Goal: Check status: Check status

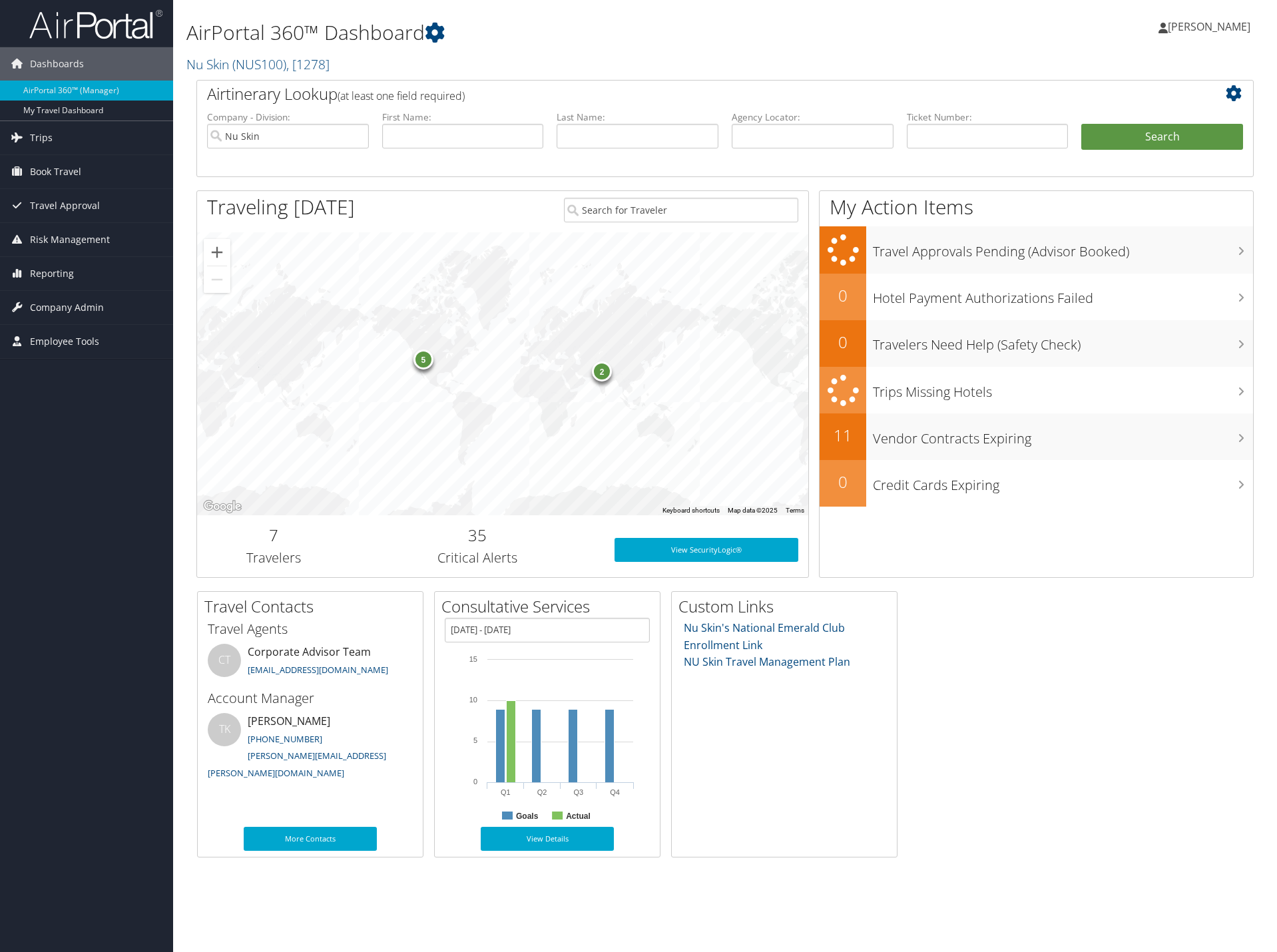
click at [429, 370] on div "2 5" at bounding box center [502, 374] width 611 height 283
click at [423, 366] on div "5" at bounding box center [423, 359] width 20 height 20
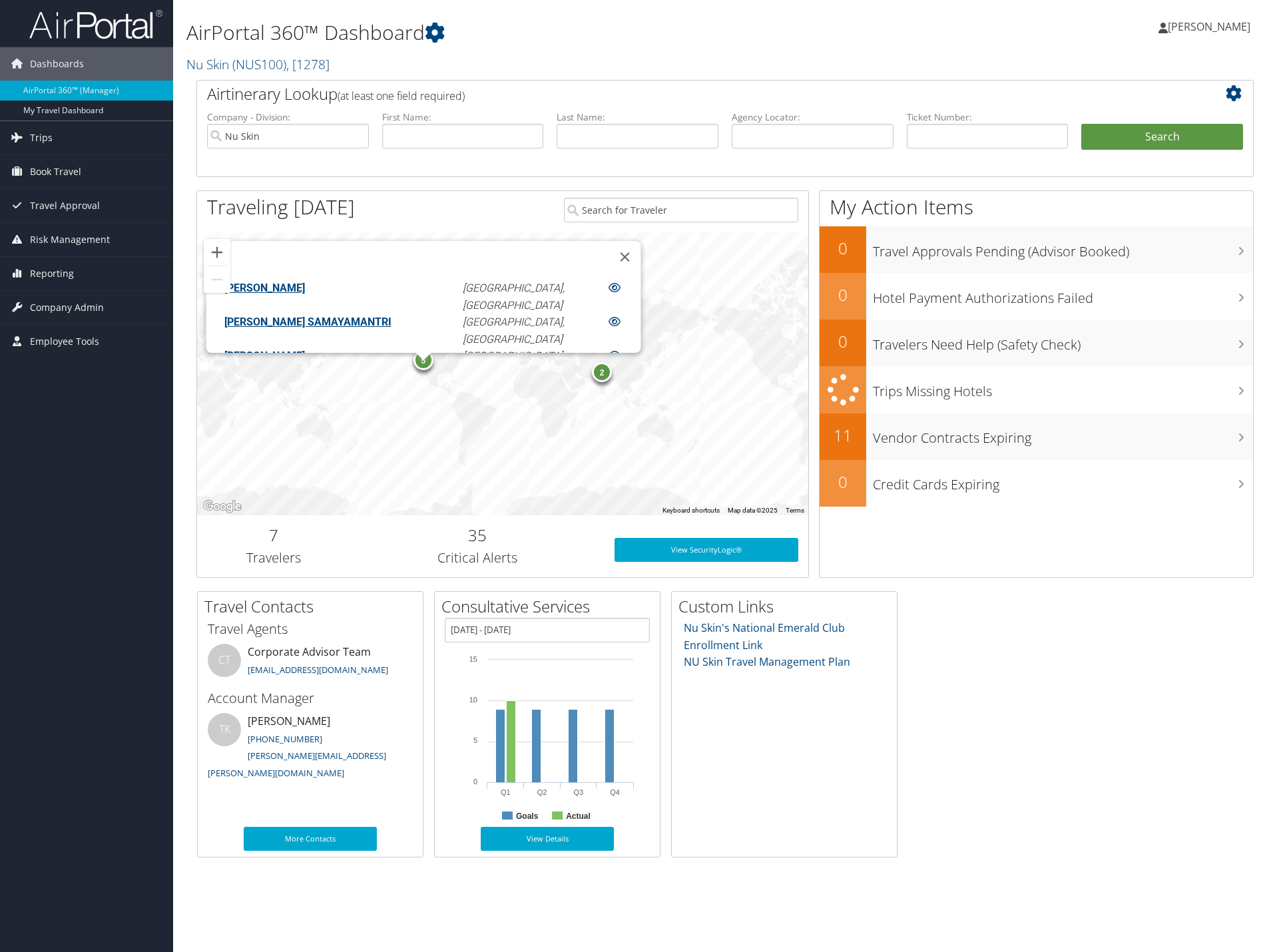
click at [305, 282] on link "JOSEPH SUEPER" at bounding box center [264, 288] width 80 height 13
click at [322, 315] on link "LAXMI SRINIVAS SAMAYAMANTRI" at bounding box center [307, 322] width 167 height 13
click at [305, 300] on link "RUSTIN DOUGLAS JACOBSON" at bounding box center [264, 307] width 80 height 13
click at [305, 351] on link "TREMAYNE PAUL MIKALAUSKI" at bounding box center [264, 358] width 80 height 13
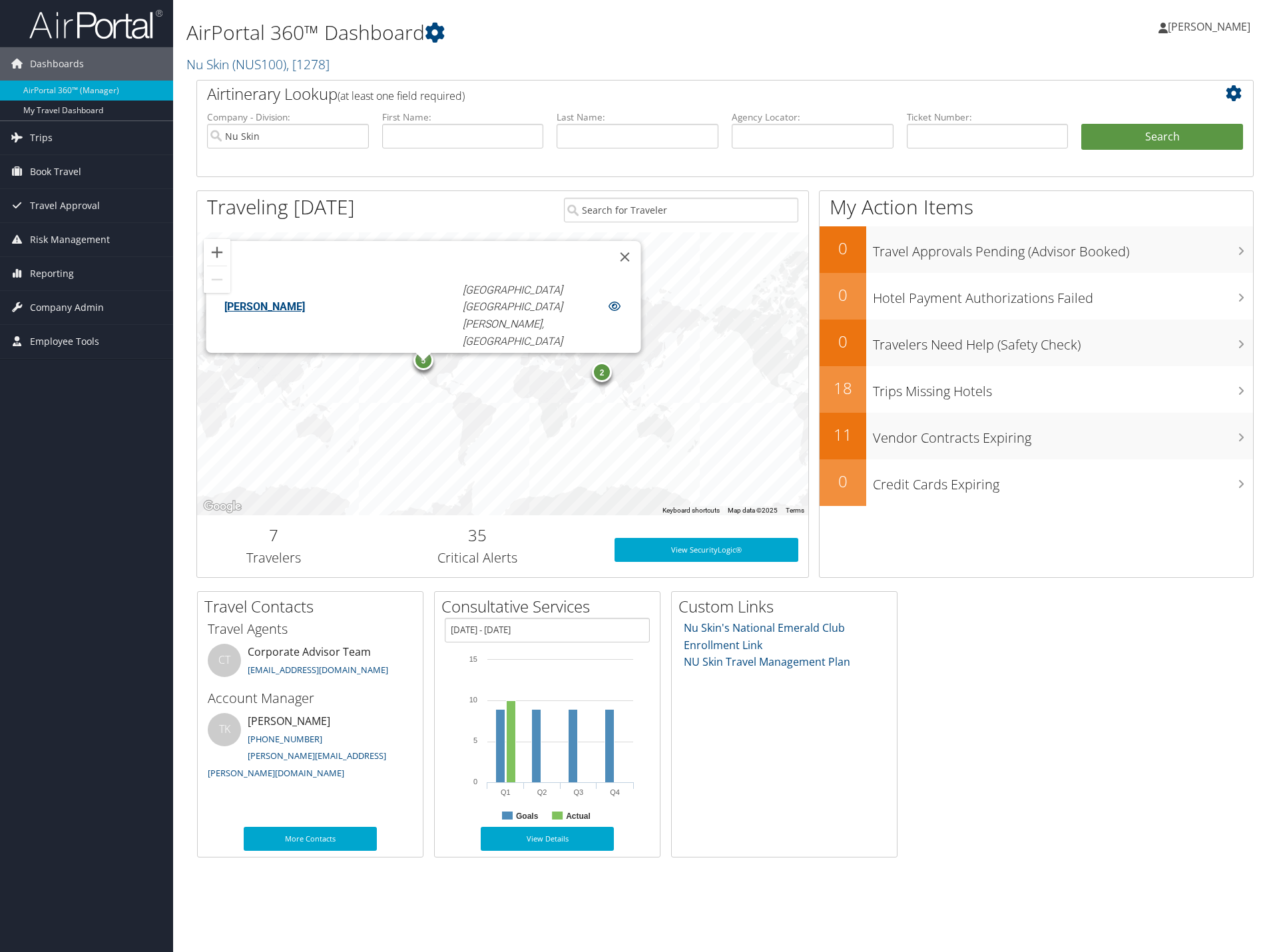
click at [305, 403] on link "TREMAYNE PAUL MIKALAUSKI" at bounding box center [264, 409] width 80 height 13
click at [603, 379] on div "2" at bounding box center [602, 372] width 20 height 20
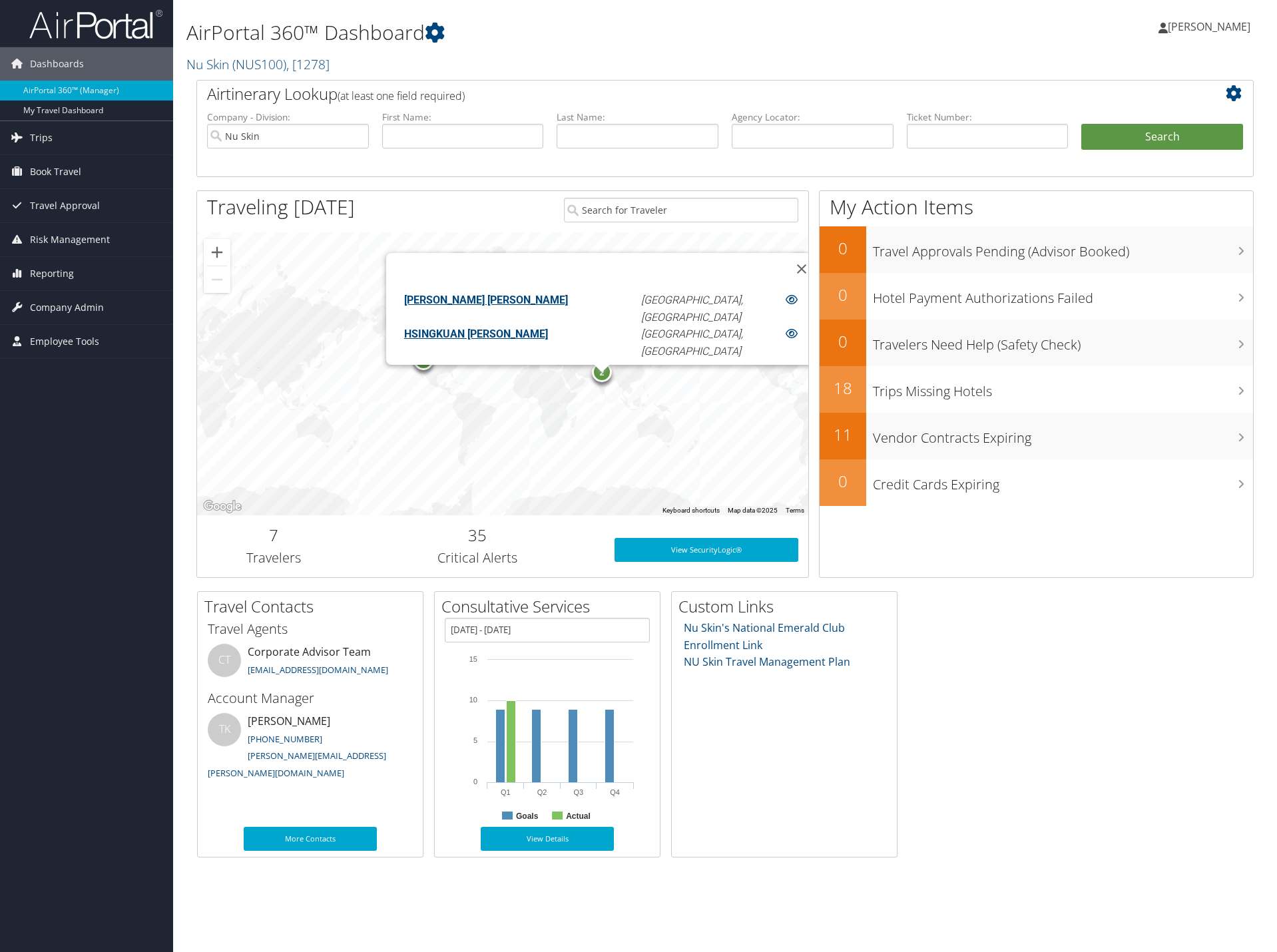
click at [550, 310] on div "BRADY HRYUM TUCKER" at bounding box center [517, 301] width 247 height 18
click at [547, 306] on link "BRADY HRYUM TUCKER" at bounding box center [486, 300] width 164 height 13
click at [539, 332] on link "HSINGKUAN [PERSON_NAME]" at bounding box center [476, 334] width 144 height 13
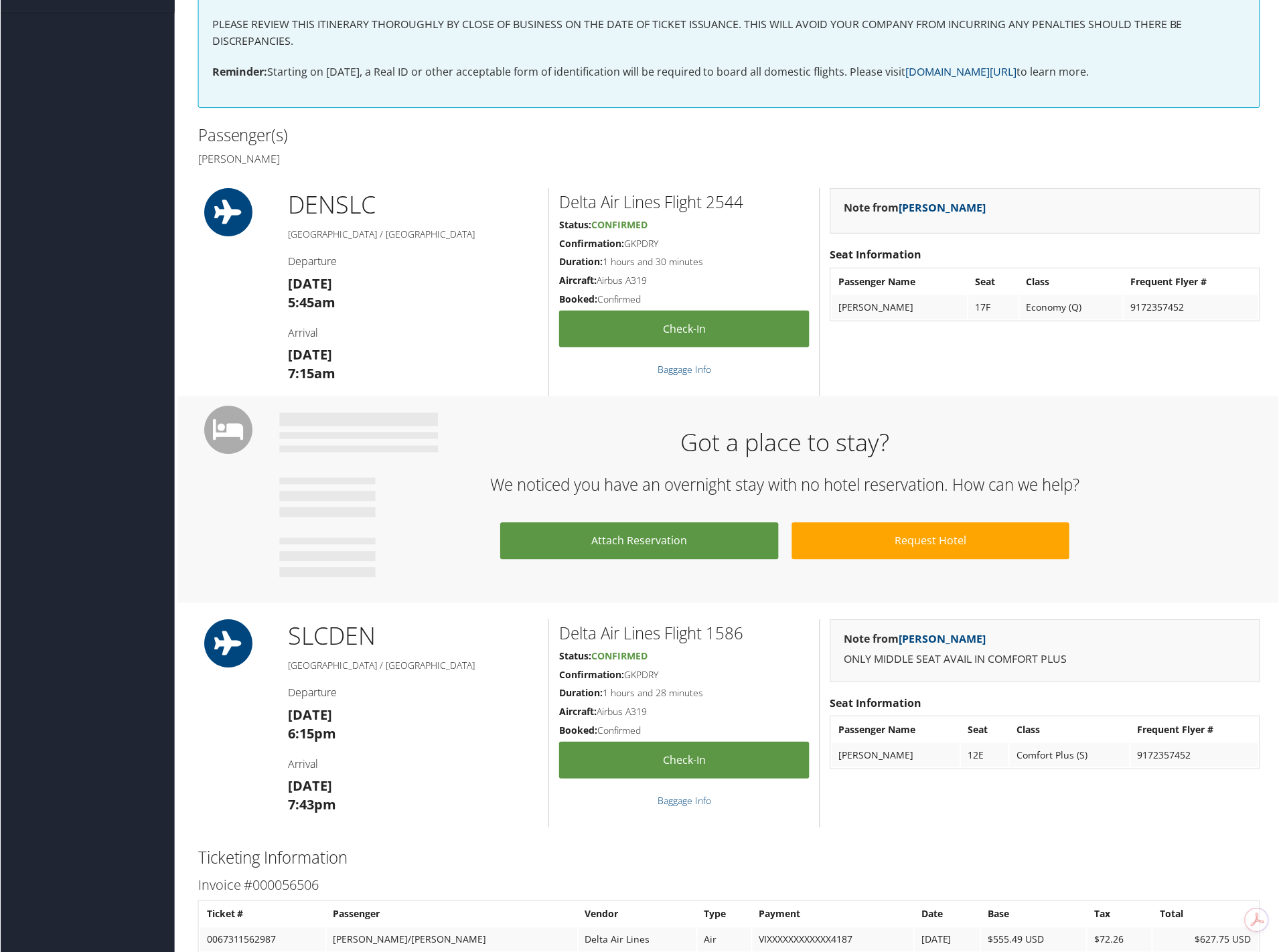
scroll to position [402, 0]
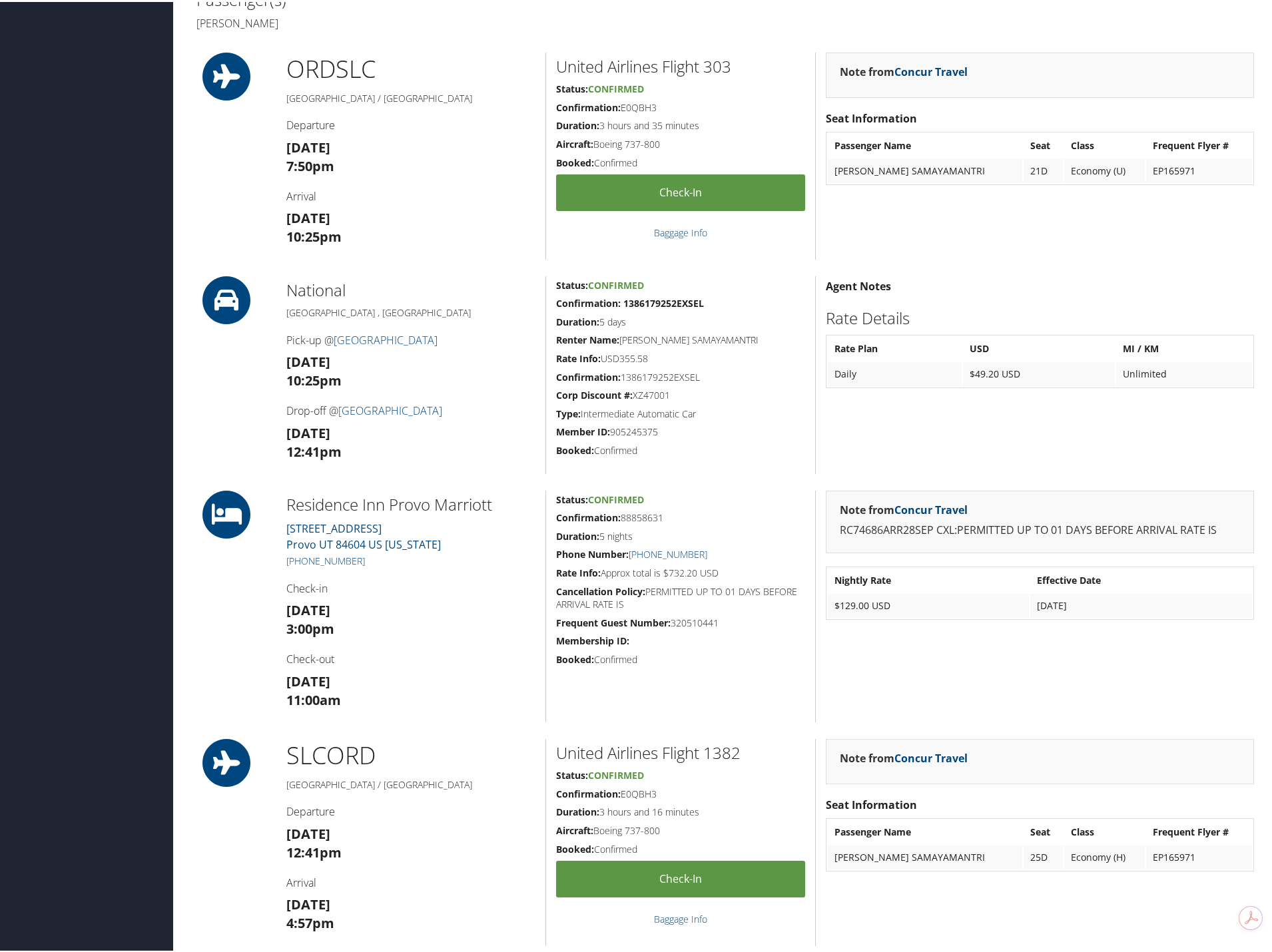
scroll to position [466, 0]
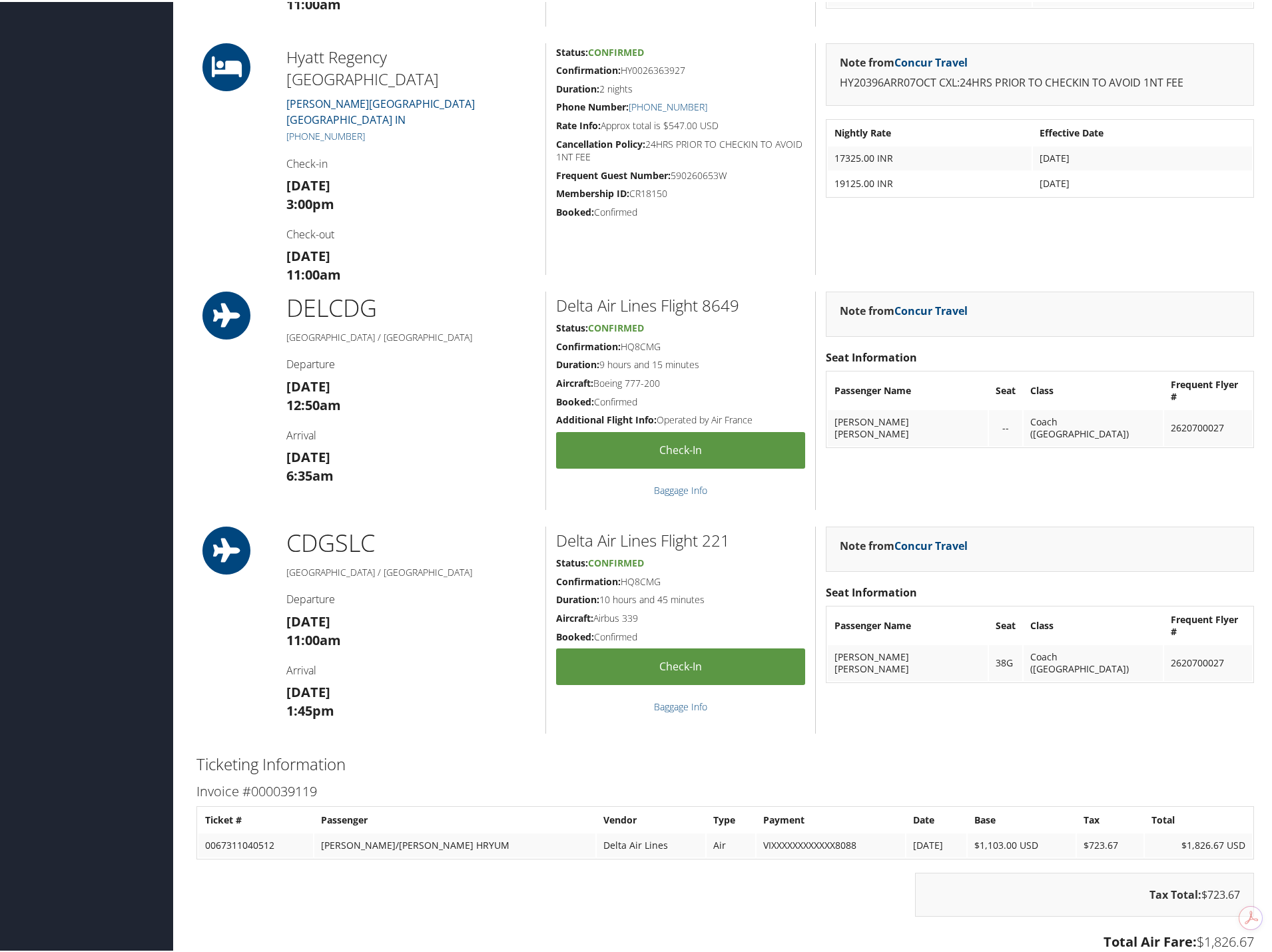
scroll to position [2130, 0]
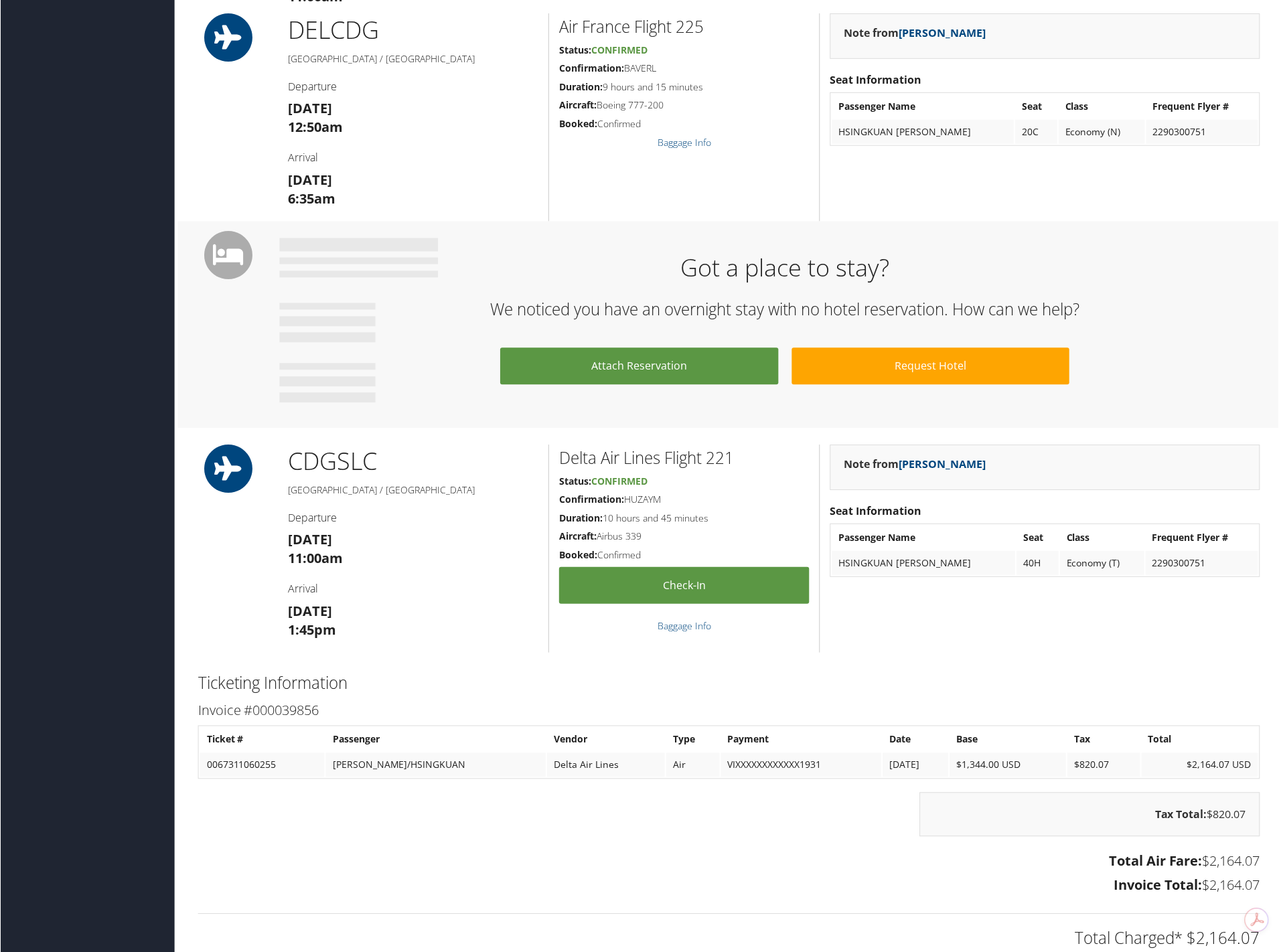
scroll to position [2545, 0]
